Goal: Task Accomplishment & Management: Manage account settings

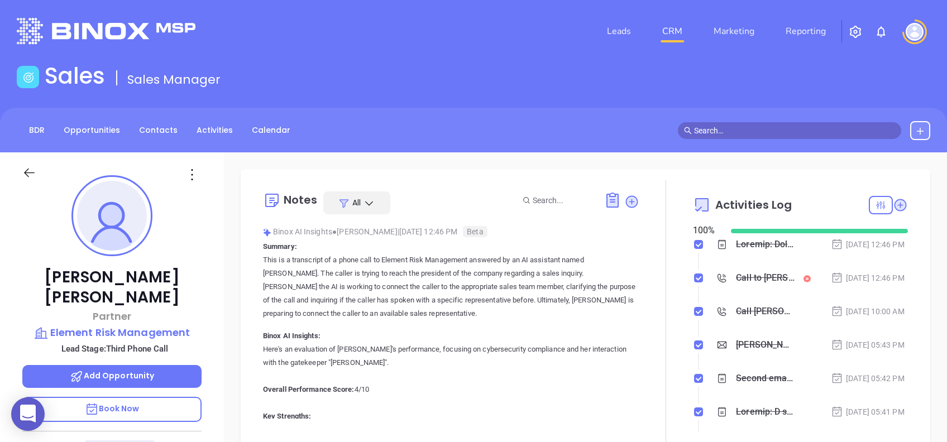
scroll to position [325, 0]
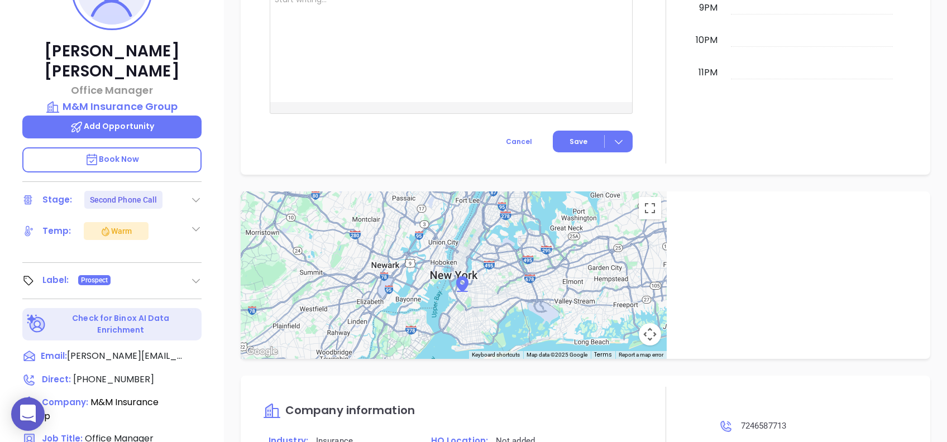
scroll to position [447, 0]
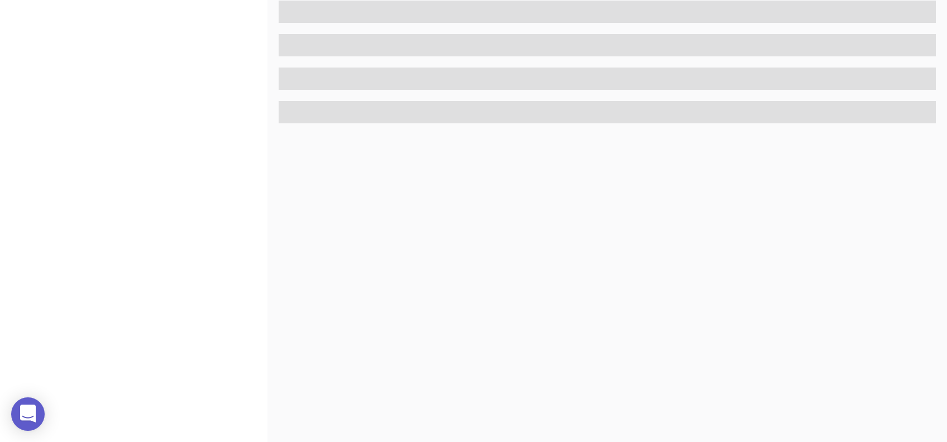
scroll to position [491, 0]
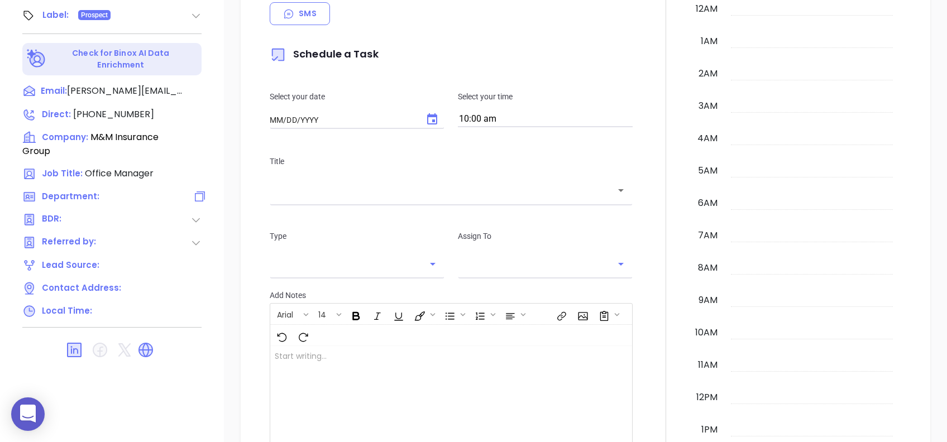
type input "[DATE]"
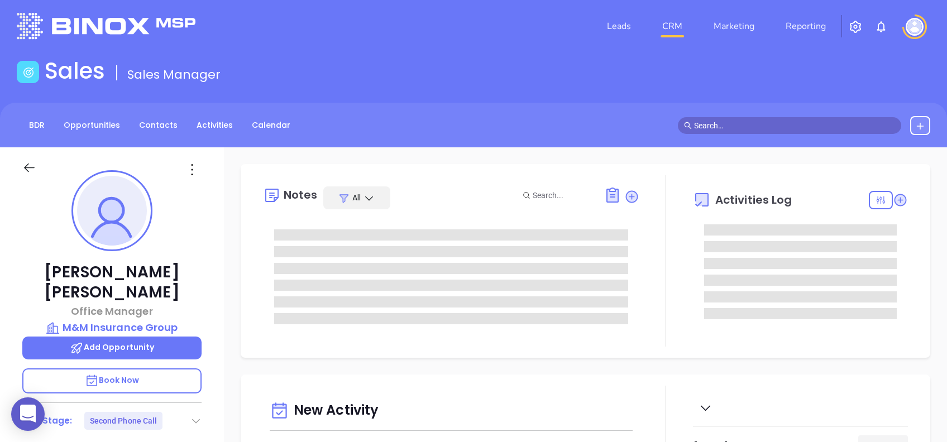
scroll to position [0, 0]
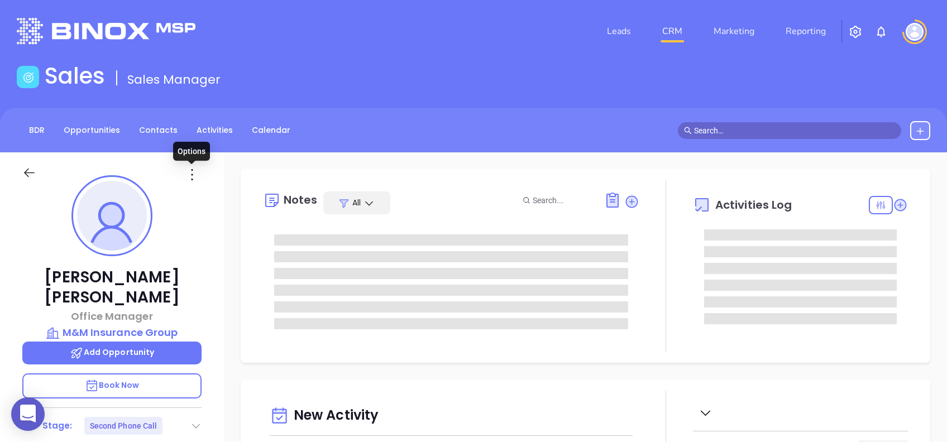
click at [190, 167] on icon at bounding box center [192, 175] width 18 height 18
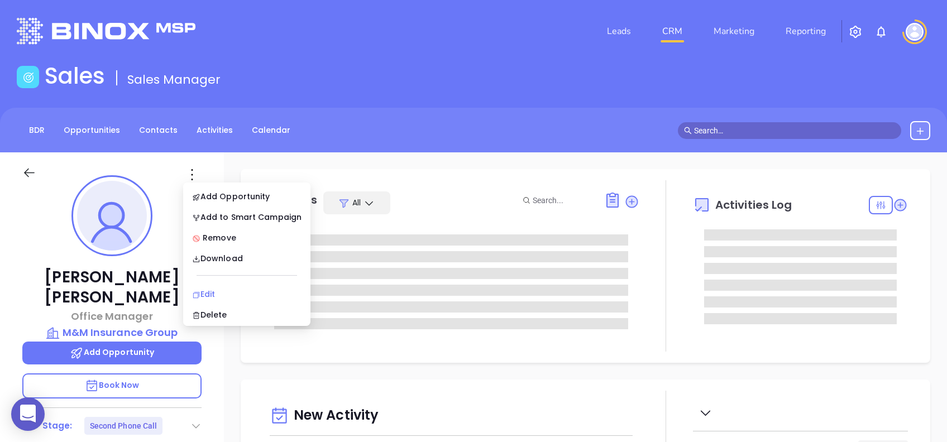
click at [250, 292] on div "Edit" at bounding box center [246, 294] width 109 height 12
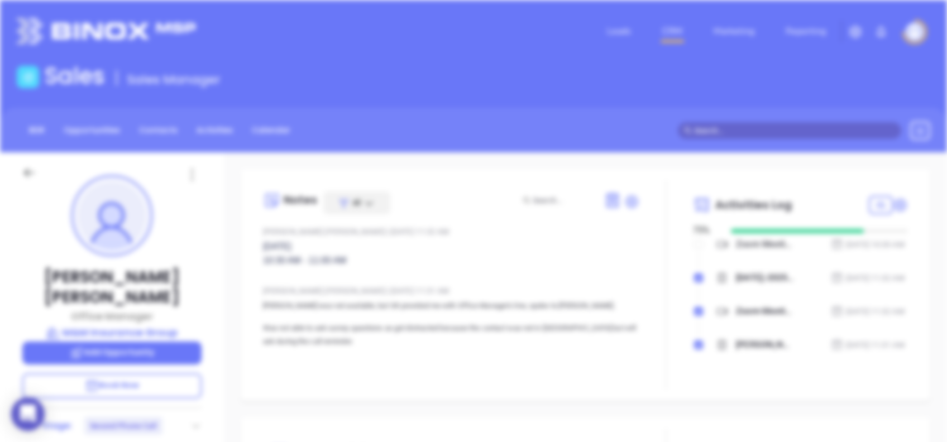
type input "[PERSON_NAME]"
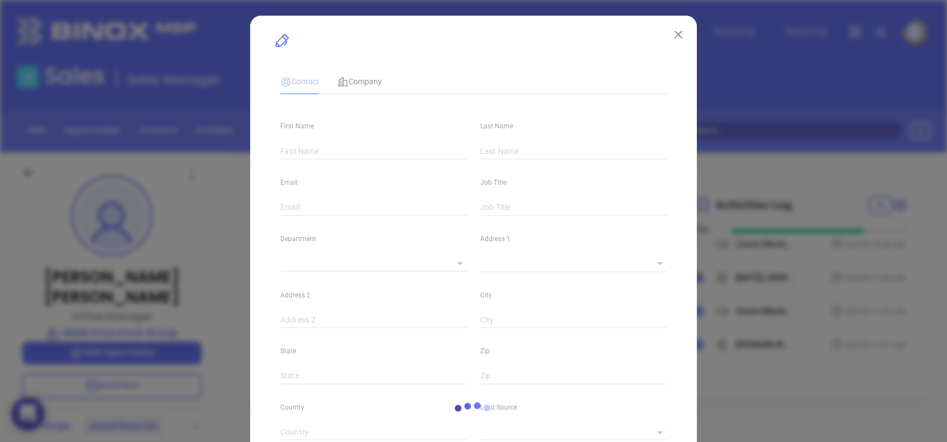
type input "[PERSON_NAME]"
type input "[PERSON_NAME][EMAIL_ADDRESS][DOMAIN_NAME]"
type input "Office Manager"
type input "1"
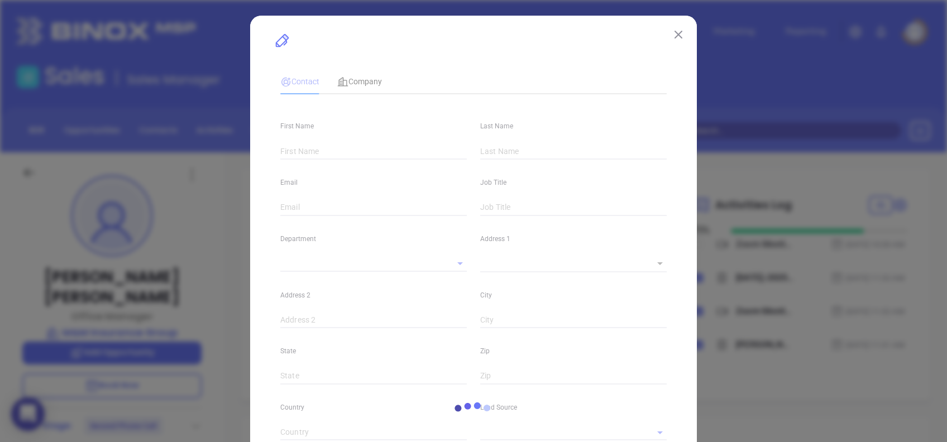
type input "[GEOGRAPHIC_DATA]"
type input "[DOMAIN_NAME][URL][PERSON_NAME]"
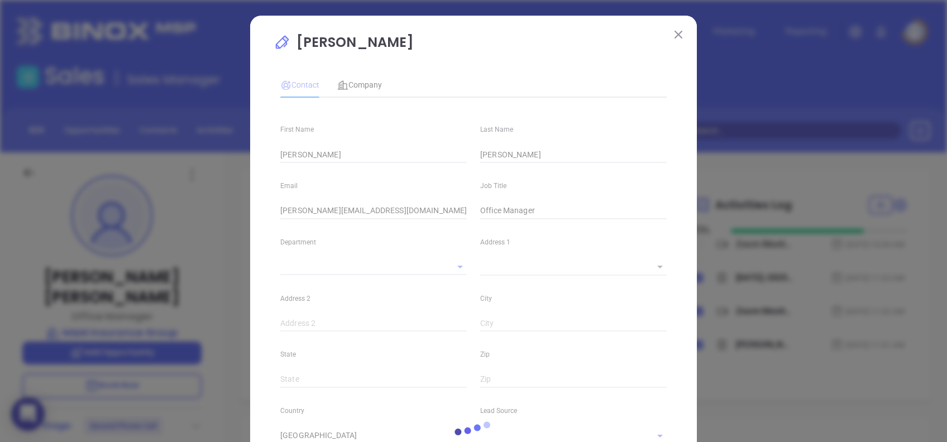
type input "Second Phone Call"
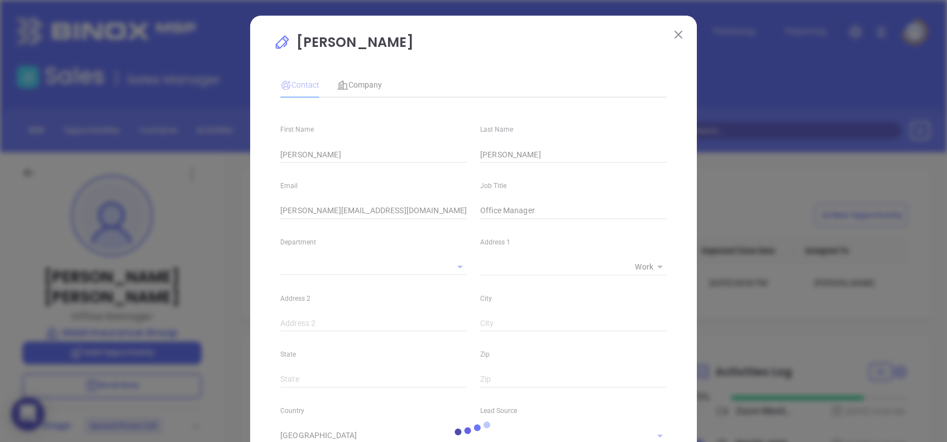
type input "1"
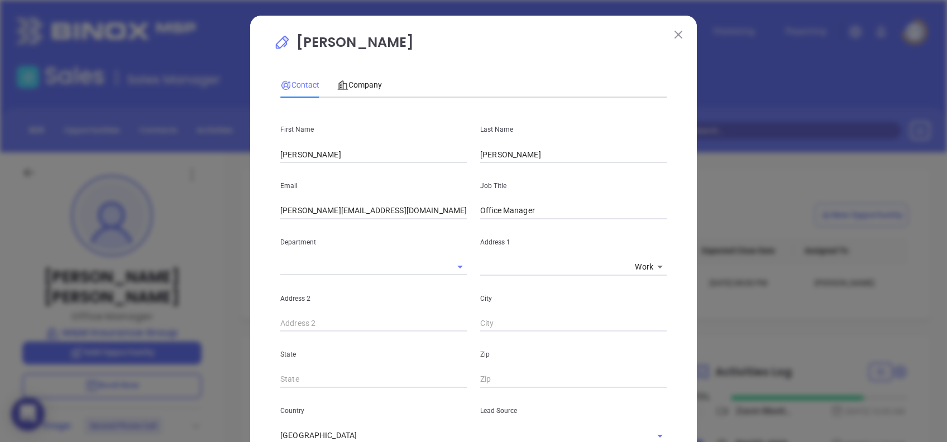
click at [359, 71] on div "Contact Company First Name [PERSON_NAME] Last Name [PERSON_NAME] Email [PERSON_…" at bounding box center [473, 411] width 386 height 690
click at [367, 80] on span "Company" at bounding box center [359, 84] width 45 height 9
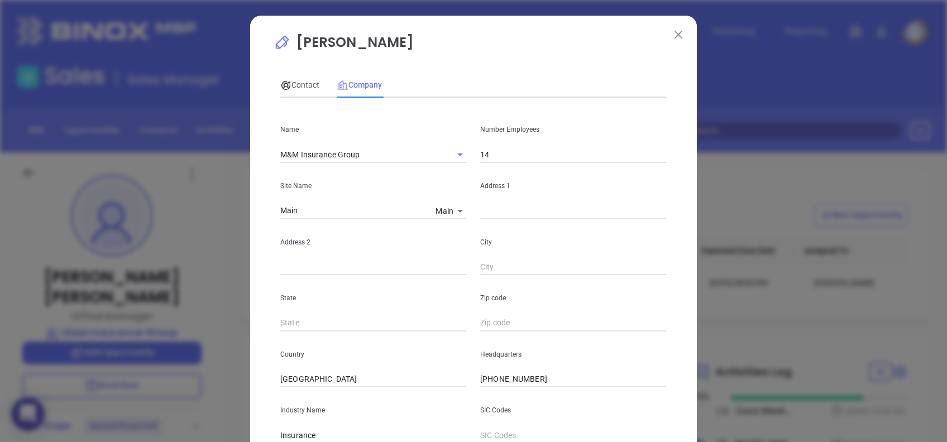
click at [512, 213] on input "text" at bounding box center [573, 211] width 186 height 17
paste input "[STREET_ADDRESS][PERSON_NAME][US_STATE]"
drag, startPoint x: 640, startPoint y: 210, endPoint x: 698, endPoint y: 223, distance: 59.5
click at [698, 223] on div "[PERSON_NAME] Contact Company First Name [PERSON_NAME] Last Name [PERSON_NAME] …" at bounding box center [473, 221] width 947 height 442
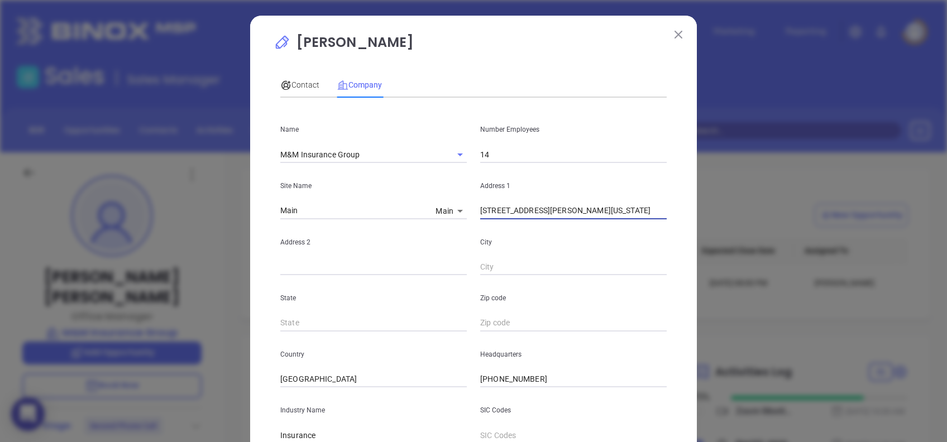
scroll to position [0, 22]
type input "[STREET_ADDRESS][PERSON_NAME][US_STATE]"
click at [482, 327] on input "text" at bounding box center [573, 323] width 186 height 17
paste input "16101"
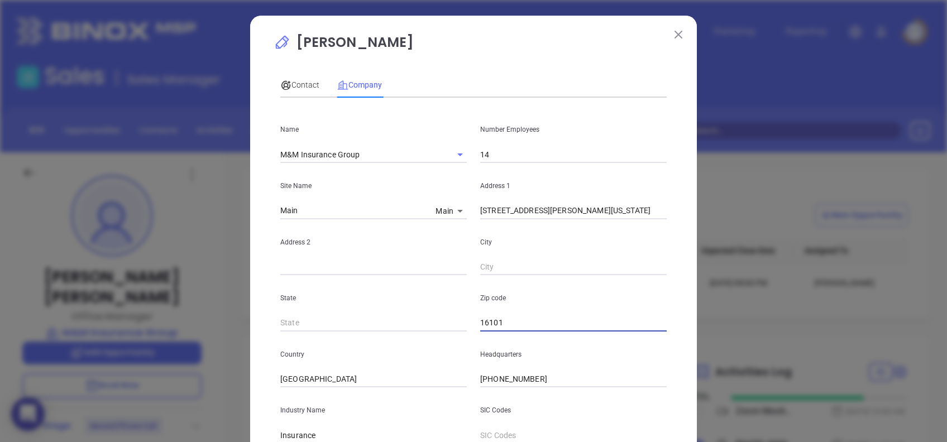
type input "16101"
drag, startPoint x: 636, startPoint y: 204, endPoint x: 713, endPoint y: 203, distance: 77.0
click at [713, 203] on div "[PERSON_NAME] Contact Company First Name [PERSON_NAME] Last Name [PERSON_NAME] …" at bounding box center [473, 221] width 947 height 442
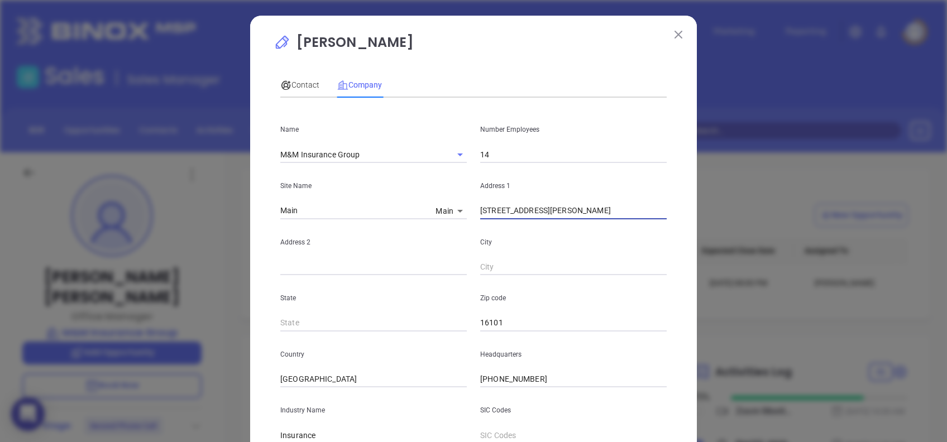
drag, startPoint x: 636, startPoint y: 210, endPoint x: 592, endPoint y: 224, distance: 46.1
click at [592, 224] on div "Name M&M Insurance Group Number Employees 14 Site Name Main Main 125486 Address…" at bounding box center [473, 331] width 386 height 449
type input "[STREET_ADDRESS][PERSON_NAME]"
click at [493, 263] on input "text" at bounding box center [573, 267] width 186 height 17
paste input "[GEOGRAPHIC_DATA]"
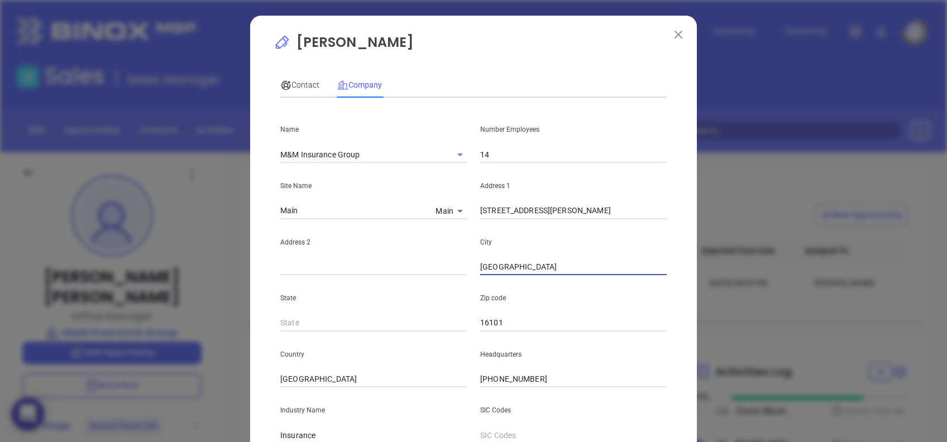
type input "[GEOGRAPHIC_DATA]"
click at [614, 203] on input "[STREET_ADDRESS][PERSON_NAME]" at bounding box center [573, 211] width 186 height 17
drag, startPoint x: 593, startPoint y: 214, endPoint x: 554, endPoint y: 226, distance: 40.8
click at [554, 226] on div "Name M&M Insurance Group Number Employees 14 Site Name Main Main 125486 Address…" at bounding box center [473, 331] width 386 height 449
type input "[STREET_ADDRESS][PERSON_NAME]"
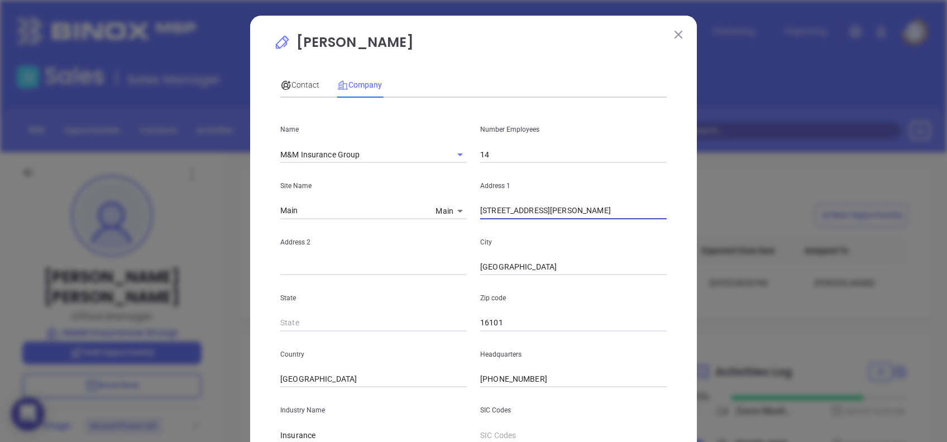
click at [320, 267] on input "text" at bounding box center [373, 267] width 186 height 17
paste input "Suite 102"
type input "Suite 102"
click at [636, 205] on input "[STREET_ADDRESS][PERSON_NAME]" at bounding box center [573, 211] width 186 height 17
type input "[STREET_ADDRESS][PERSON_NAME]"
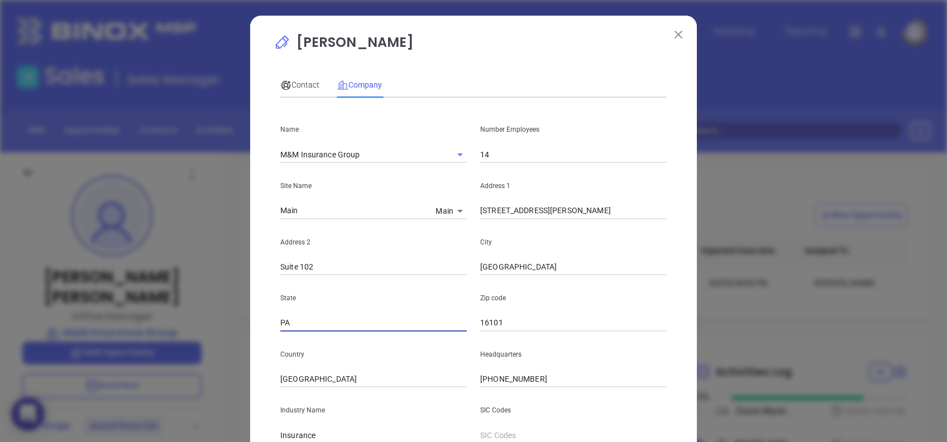
type input "PA"
click at [550, 63] on div "[PERSON_NAME] Contact Company First Name [PERSON_NAME] Last Name [PERSON_NAME] …" at bounding box center [474, 316] width 400 height 569
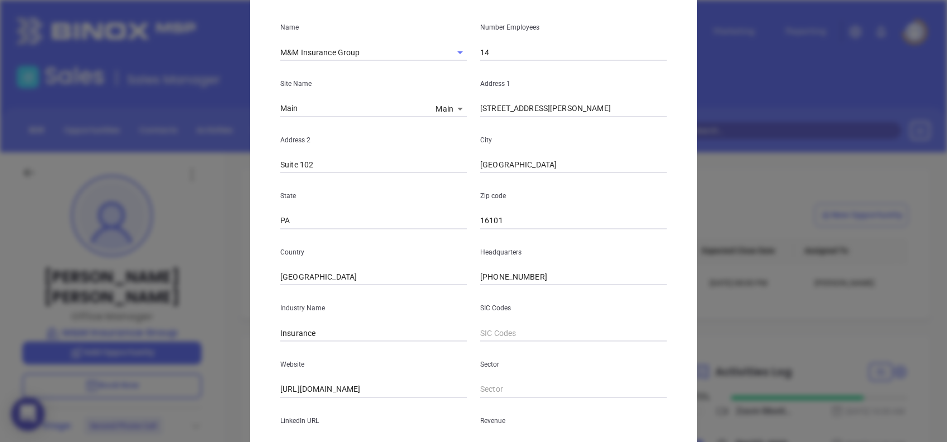
scroll to position [198, 0]
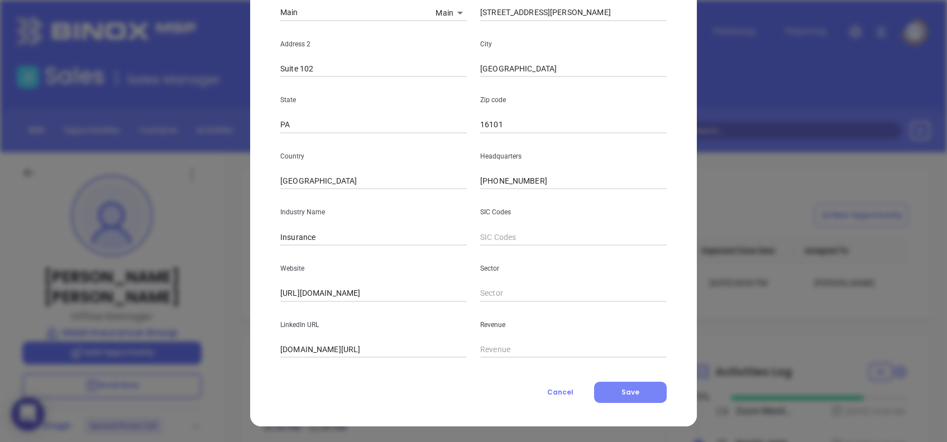
click at [621, 397] on button "Save" at bounding box center [630, 392] width 73 height 21
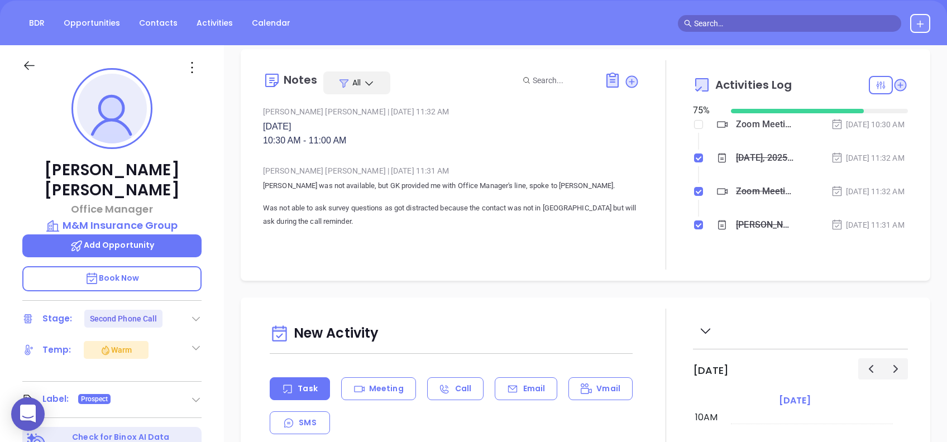
scroll to position [0, 0]
